Goal: Check status: Check status

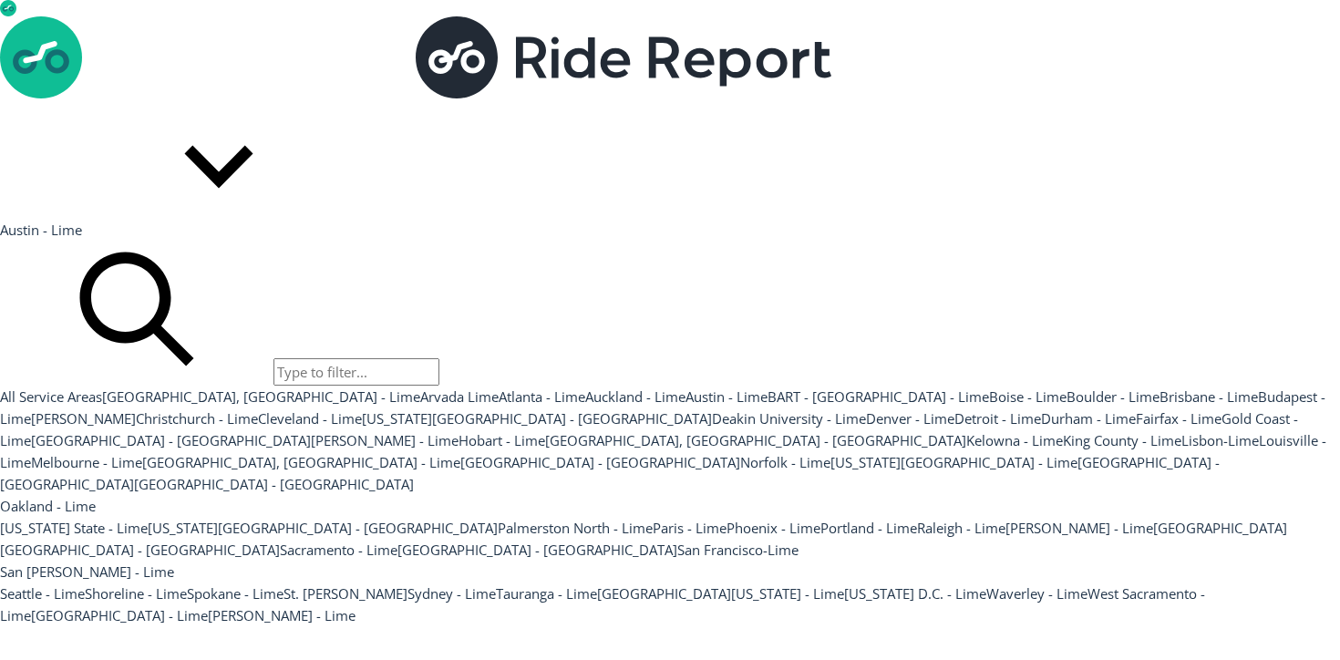
scroll to position [253, 0]
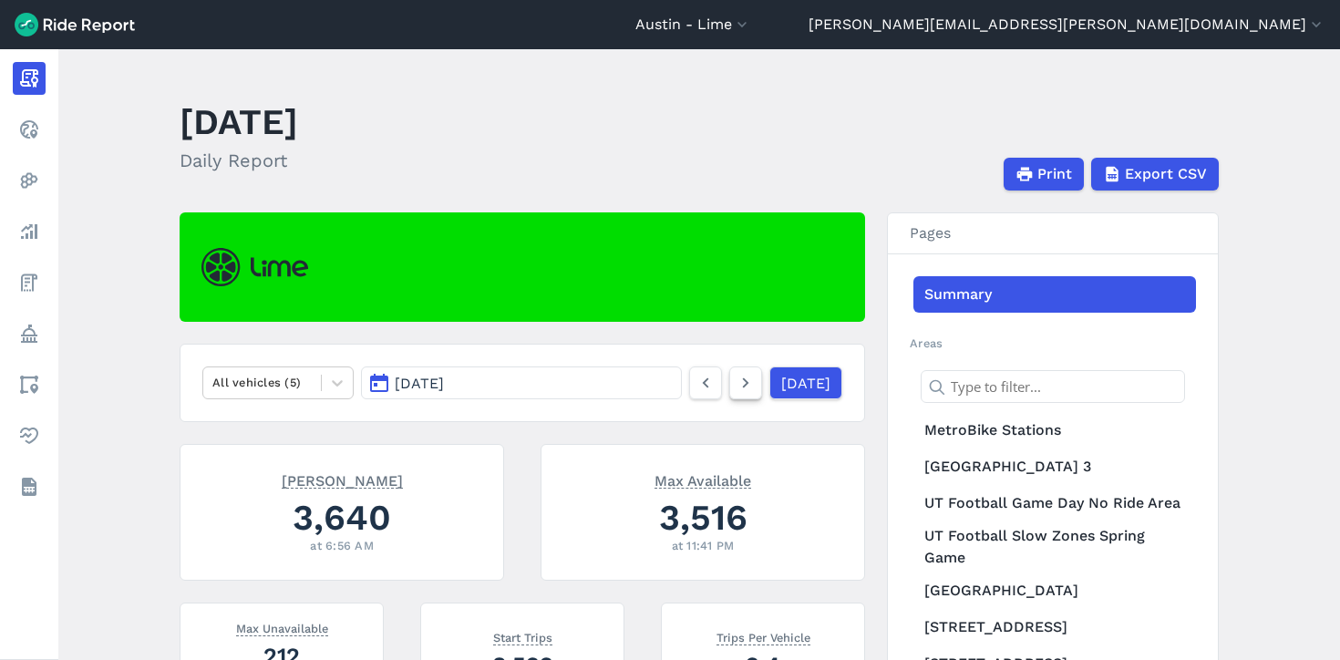
click at [736, 383] on icon at bounding box center [746, 383] width 20 height 22
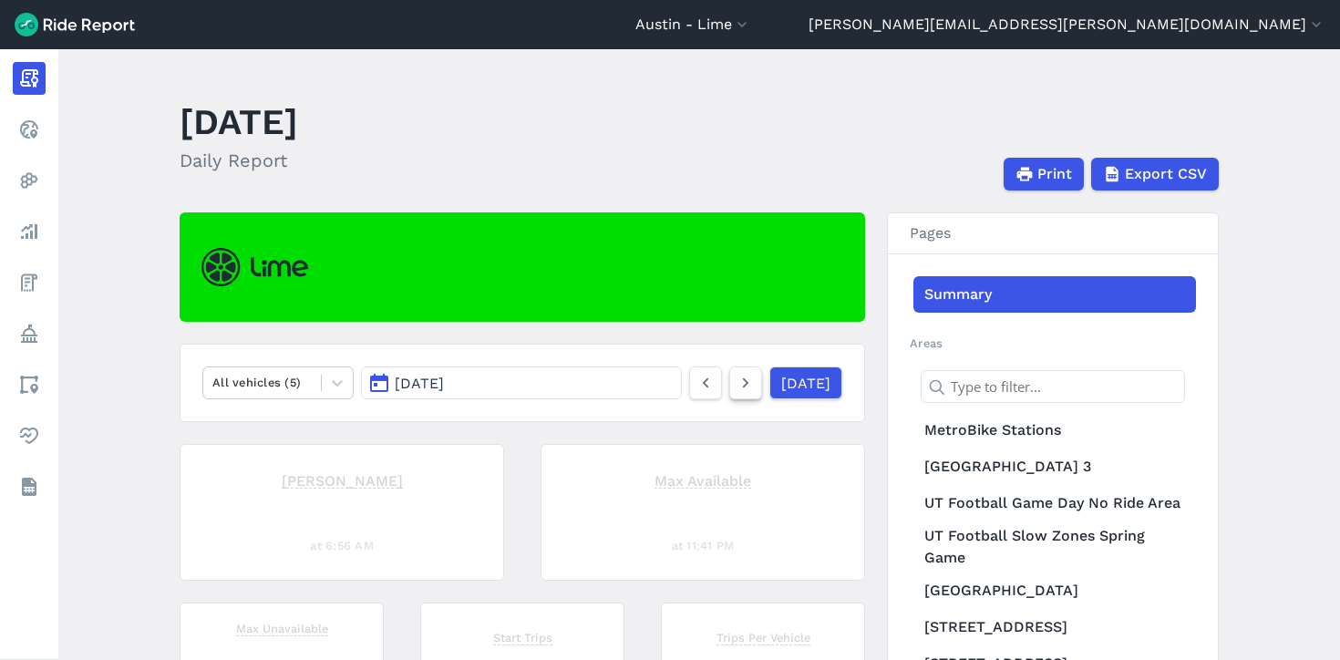
click at [736, 383] on icon at bounding box center [746, 383] width 20 height 22
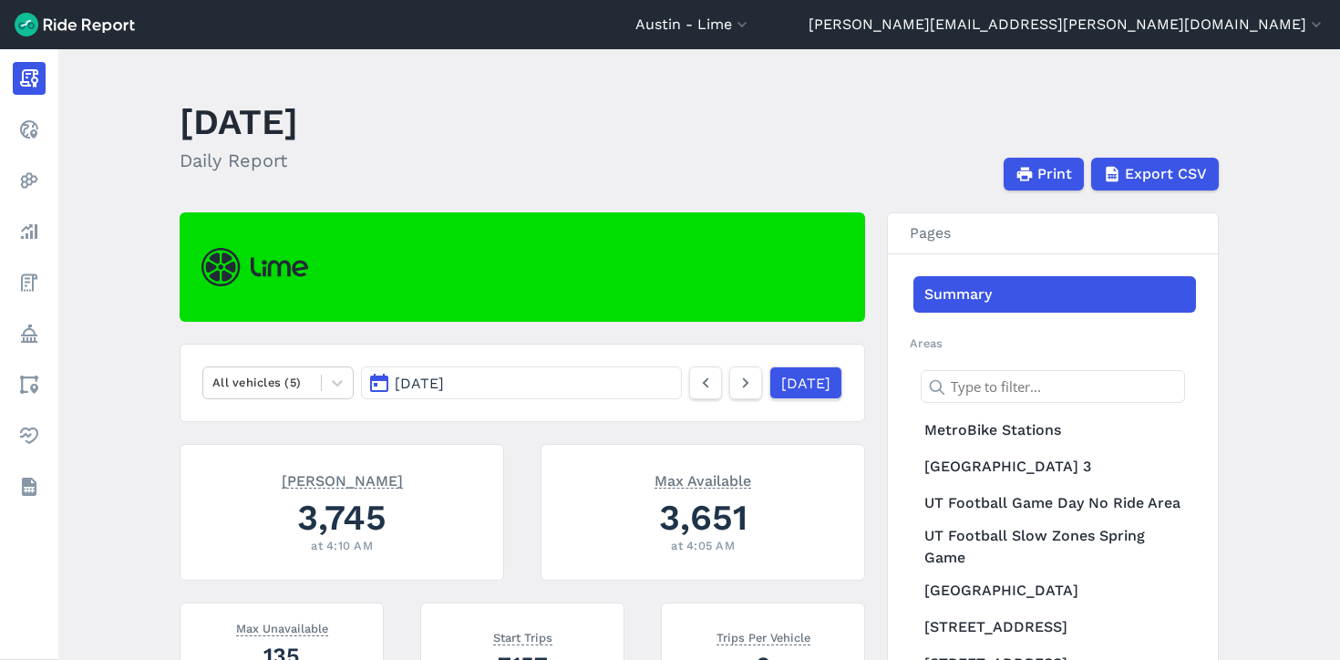
click at [736, 383] on icon at bounding box center [746, 383] width 20 height 22
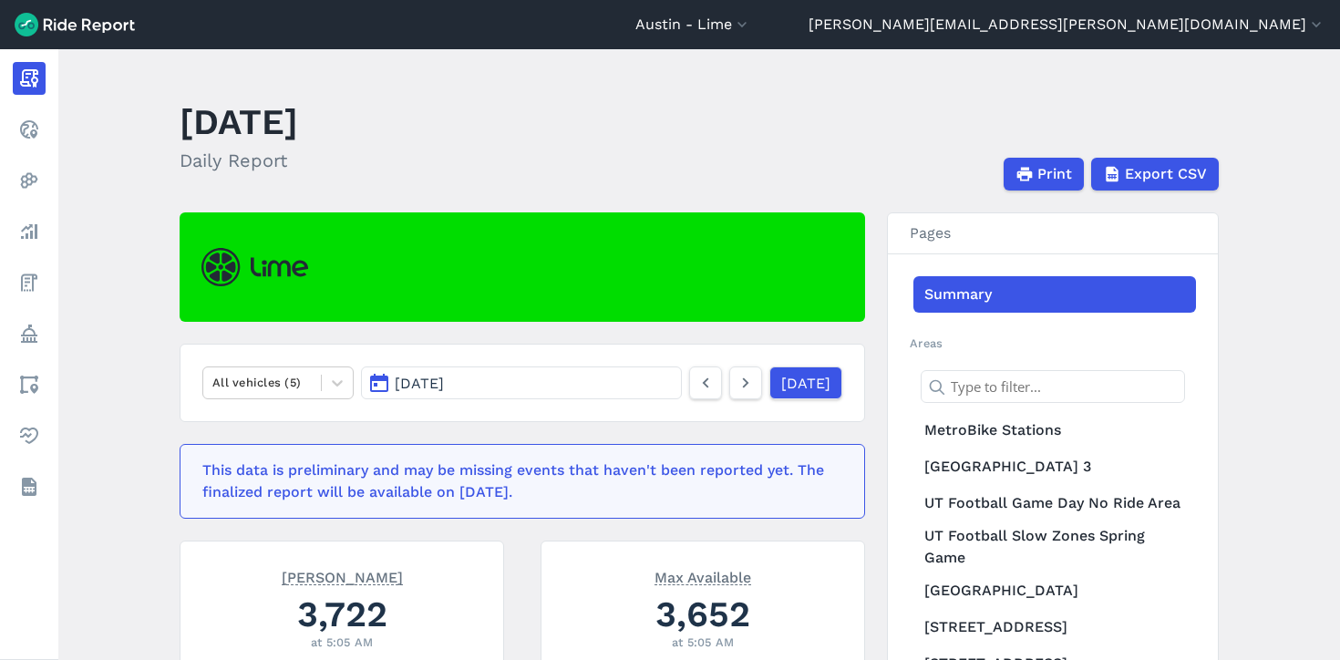
click at [736, 383] on icon at bounding box center [746, 383] width 20 height 22
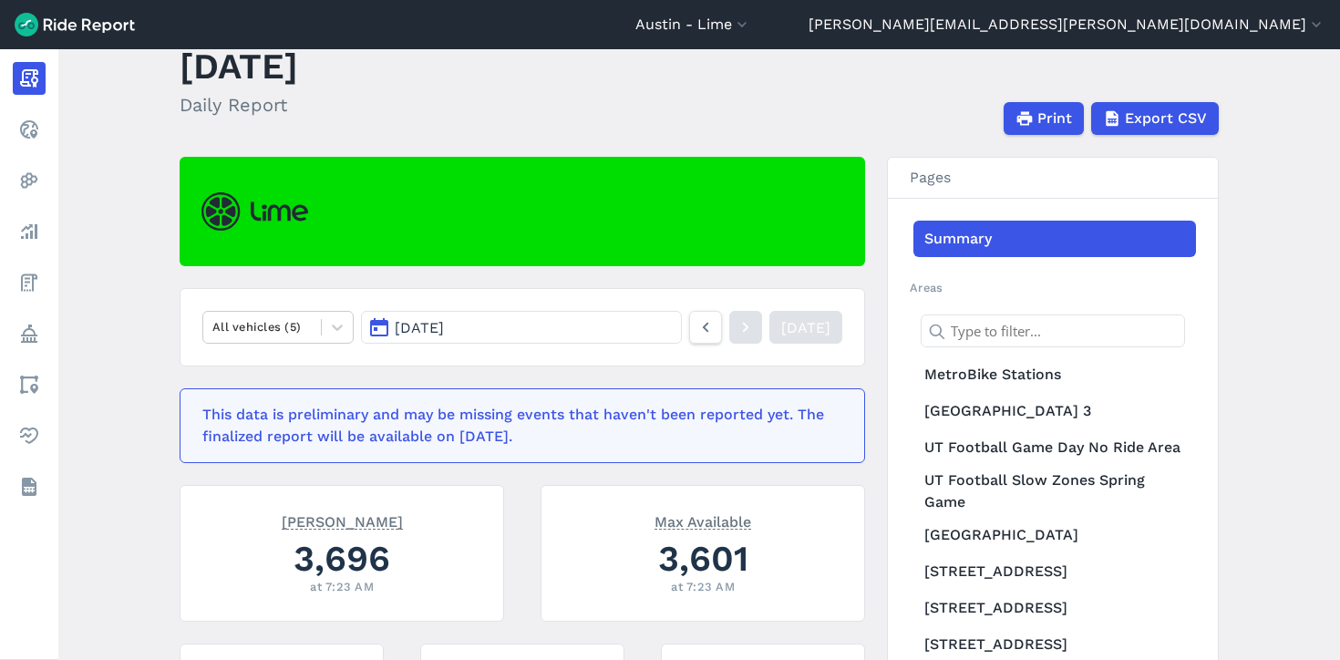
scroll to position [84, 0]
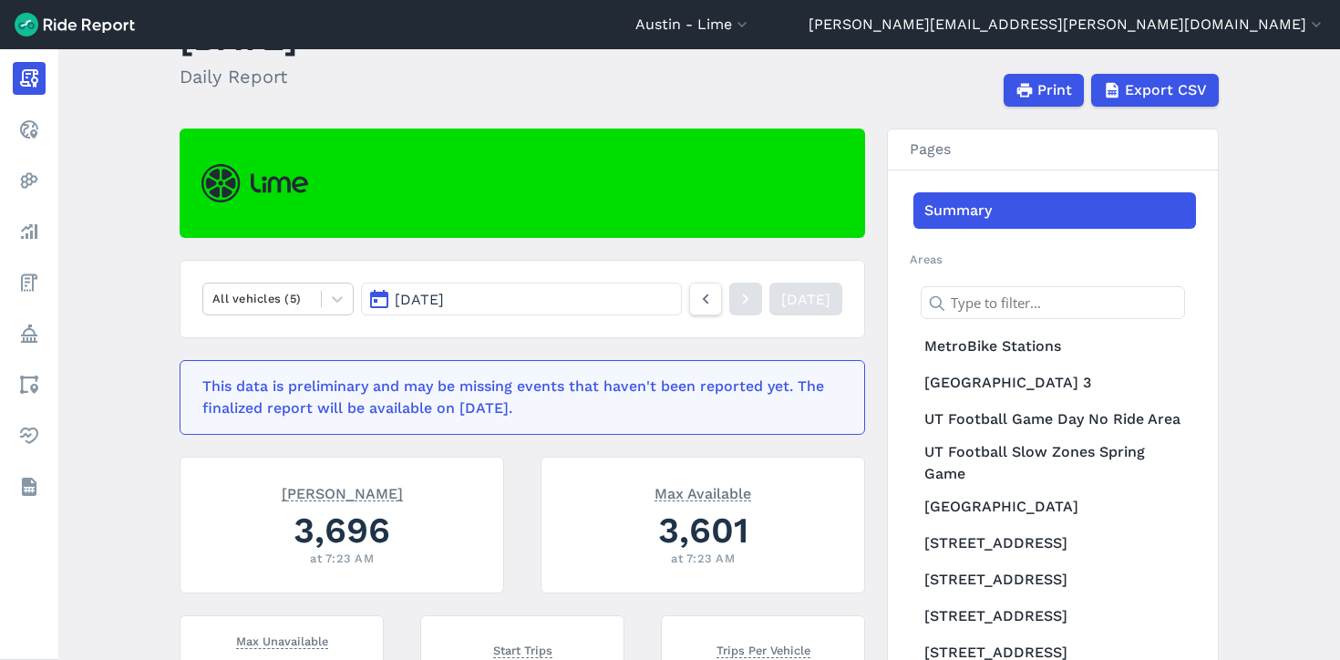
click at [729, 294] on div at bounding box center [745, 299] width 33 height 33
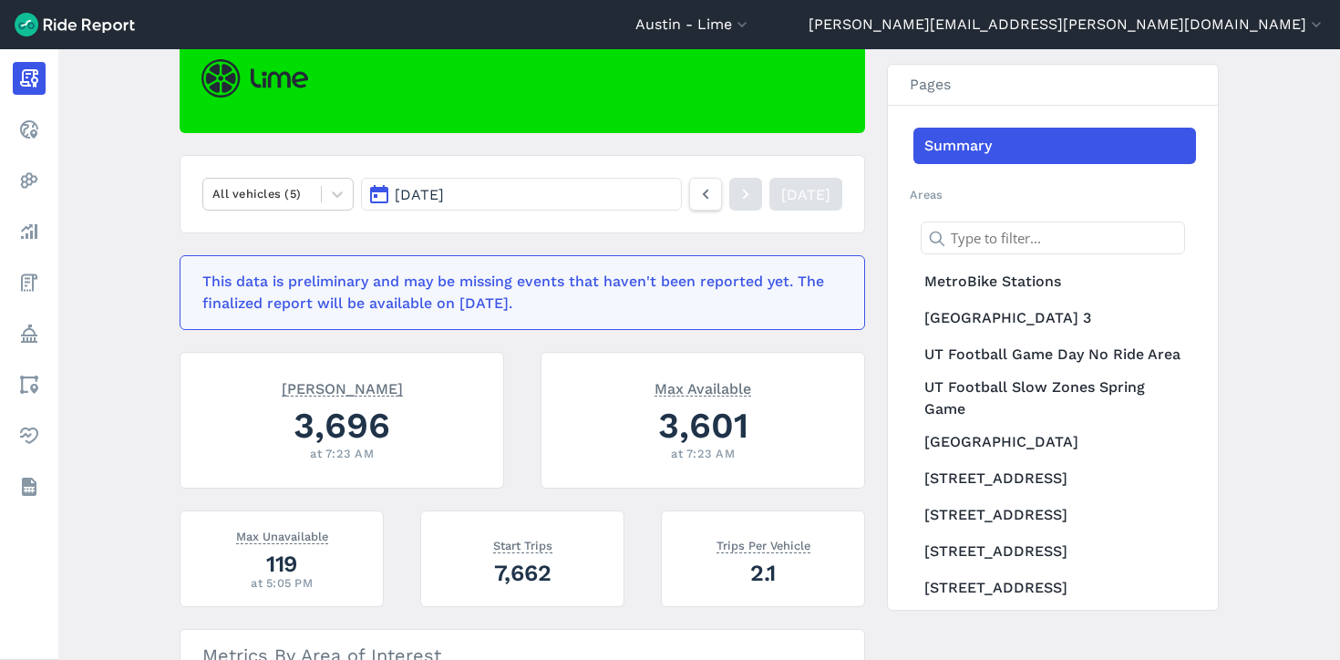
scroll to position [162, 0]
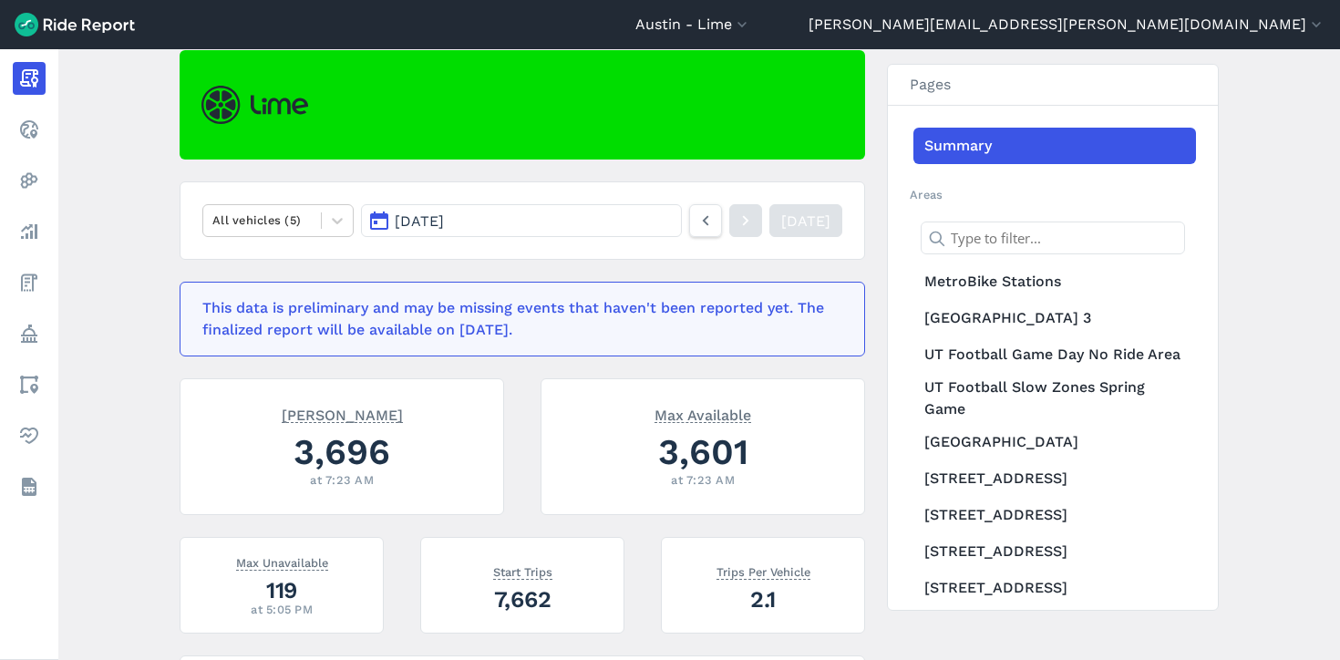
click at [664, 375] on article "All vehicles (5) [DATE] [DATE] This data is preliminary and may be missing even…" at bounding box center [523, 618] width 686 height 1136
